Goal: Check status

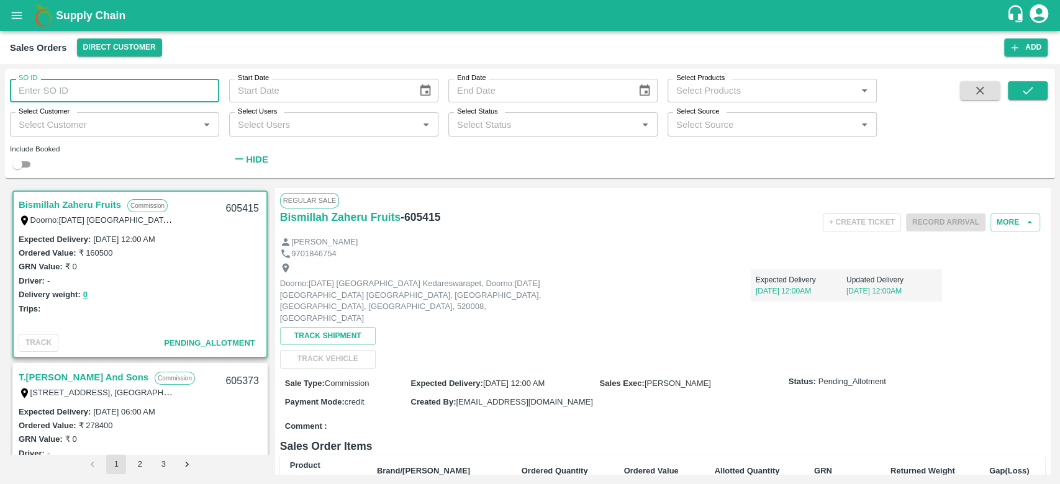
click at [74, 94] on input "SO ID" at bounding box center [114, 91] width 209 height 24
type input "554063"
click at [1036, 88] on button "submit" at bounding box center [1028, 90] width 40 height 19
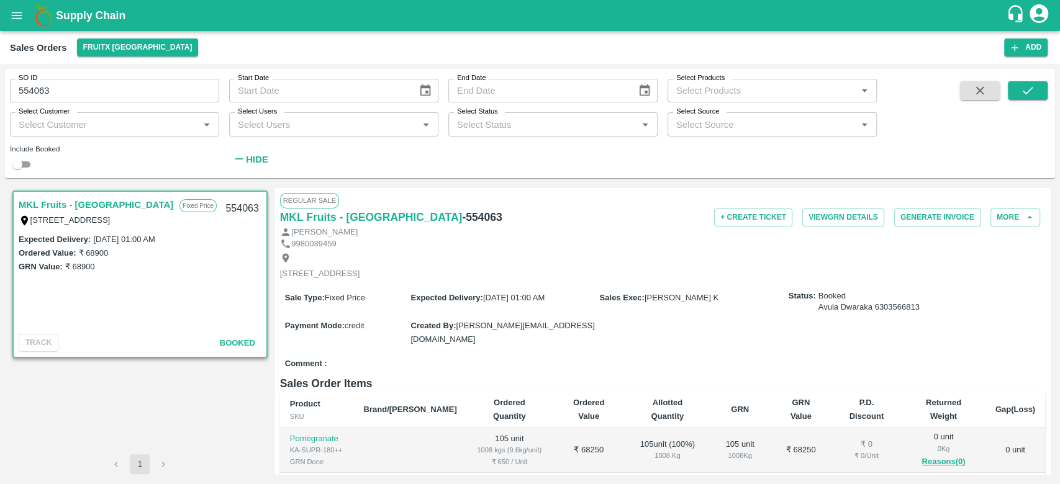
click at [487, 302] on span "[DATE] 01:00 AM" at bounding box center [513, 297] width 61 height 9
click at [999, 215] on button "More" at bounding box center [1016, 218] width 50 height 18
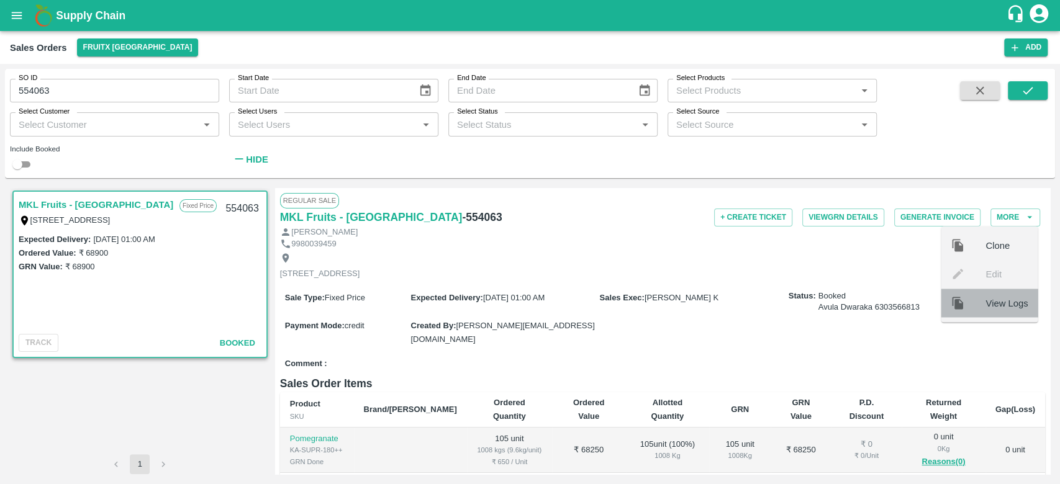
click at [987, 300] on span "View Logs" at bounding box center [1007, 303] width 42 height 14
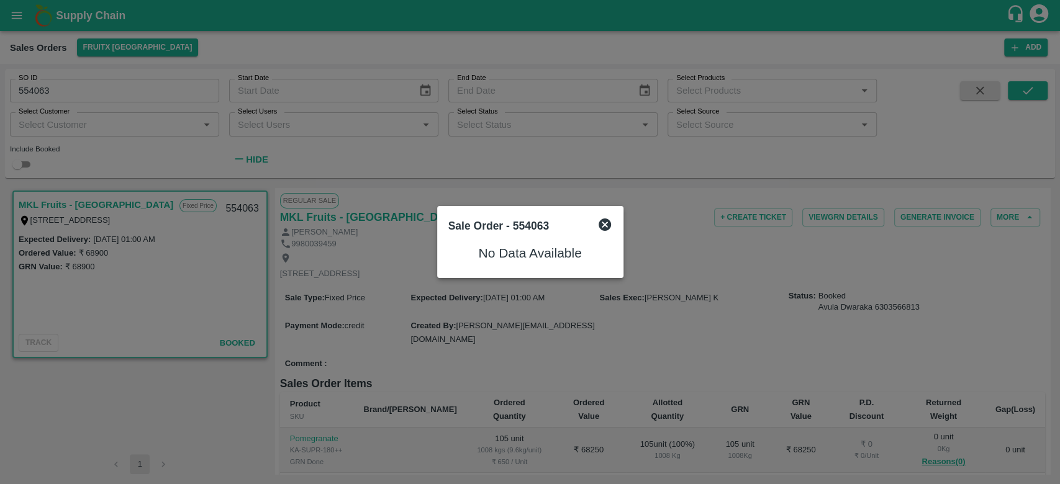
click at [604, 225] on icon at bounding box center [604, 224] width 15 height 15
